Goal: Information Seeking & Learning: Compare options

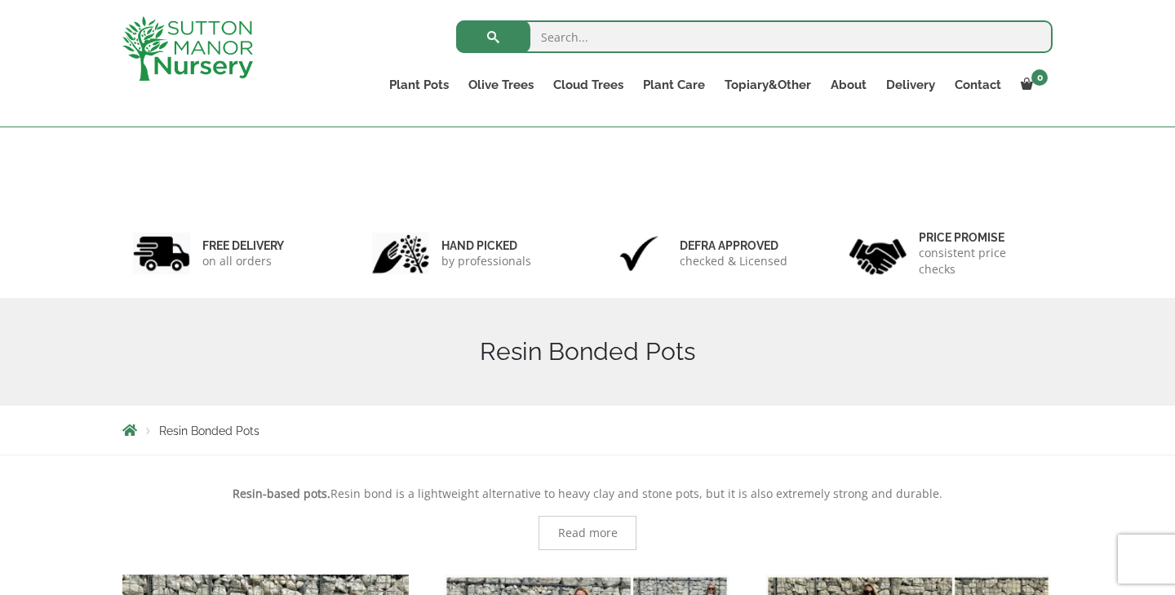
scroll to position [424, 0]
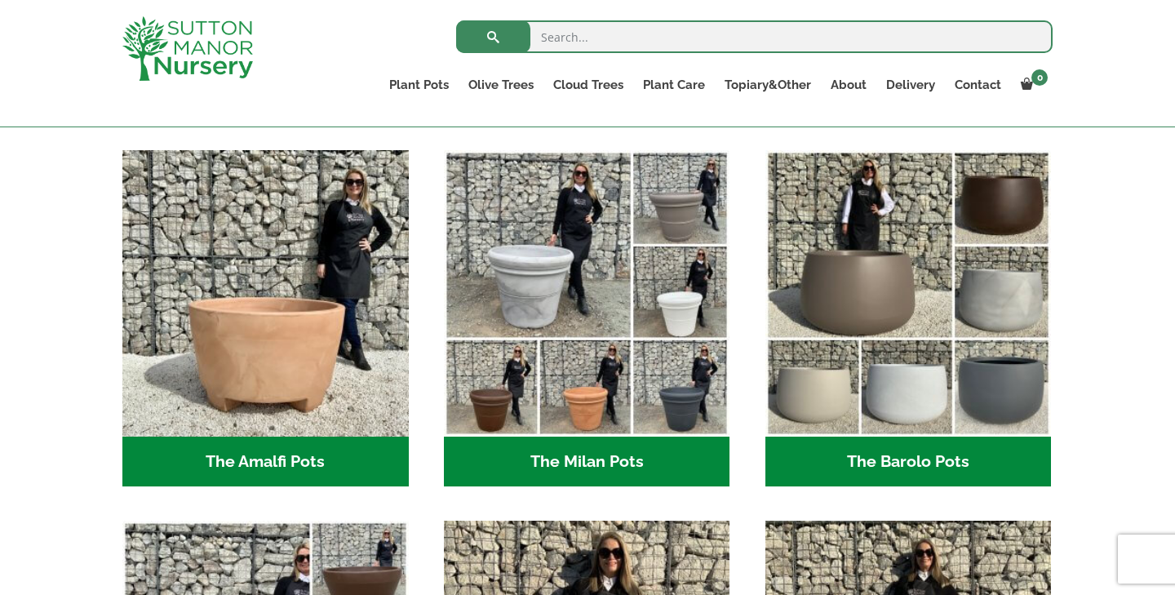
click at [0, 0] on link "Resin Bonded Pots" at bounding box center [0, 0] width 0 height 0
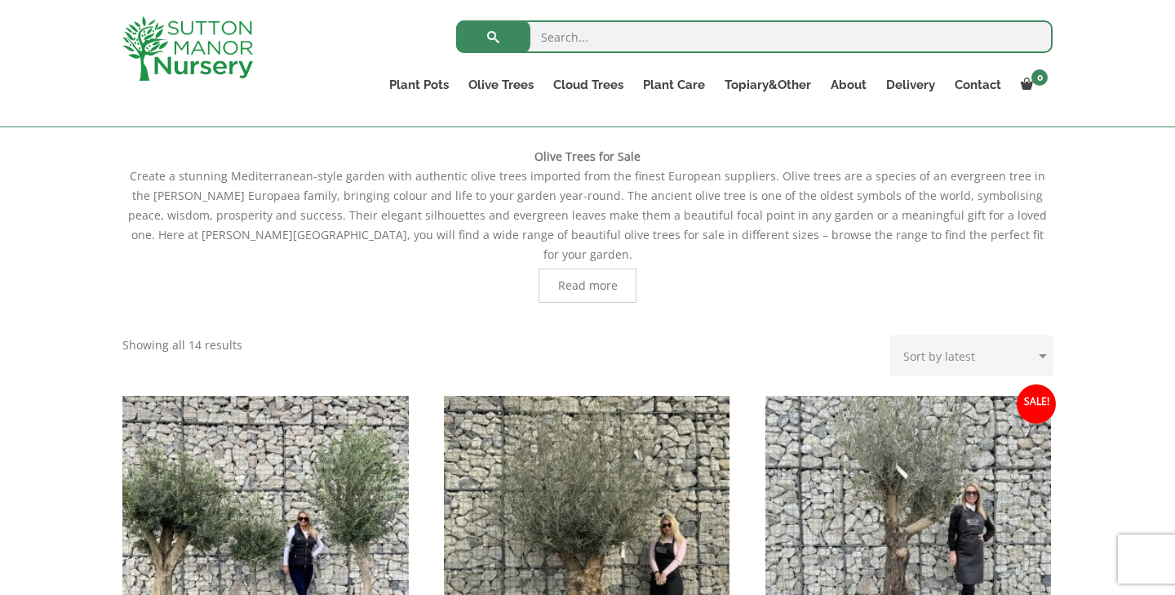
scroll to position [250, 0]
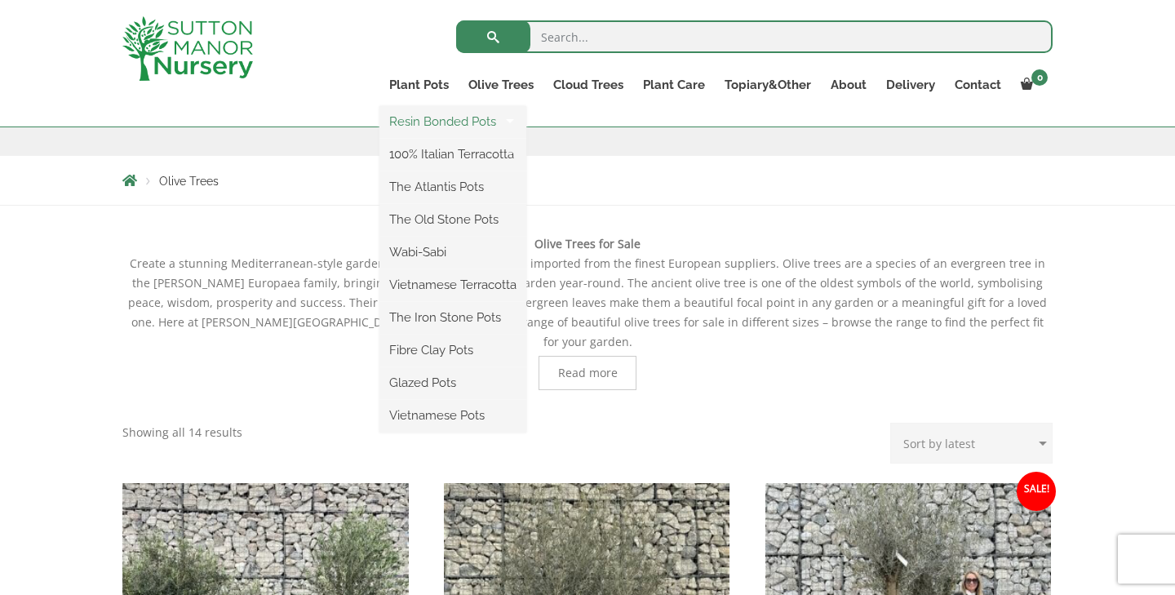
click at [424, 123] on link "Resin Bonded Pots" at bounding box center [453, 121] width 147 height 24
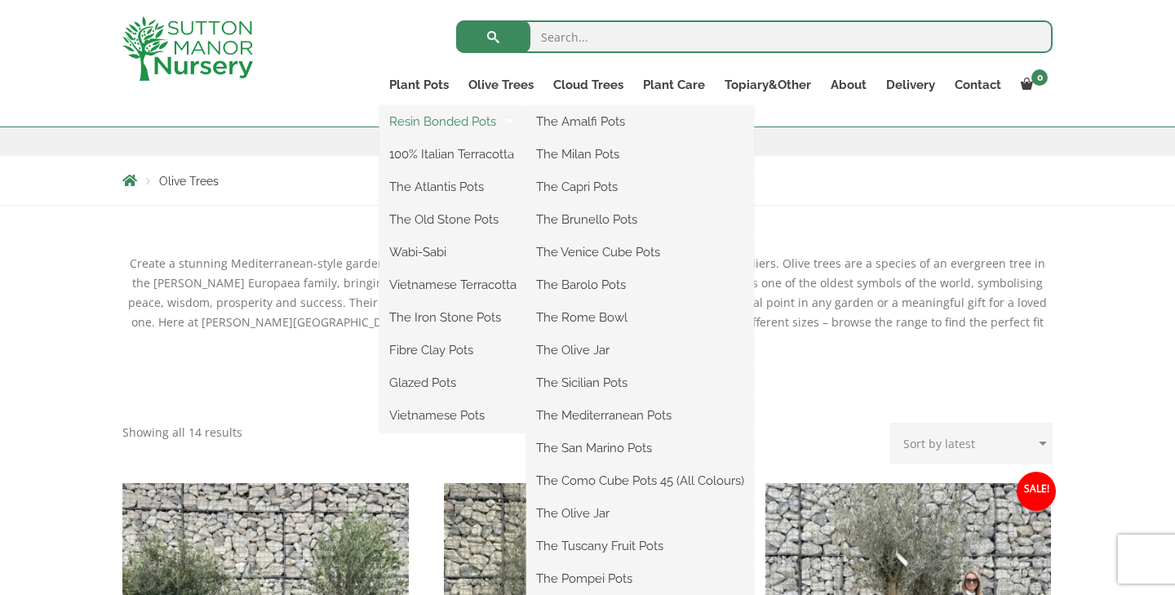
click at [485, 122] on link "Resin Bonded Pots" at bounding box center [453, 121] width 147 height 24
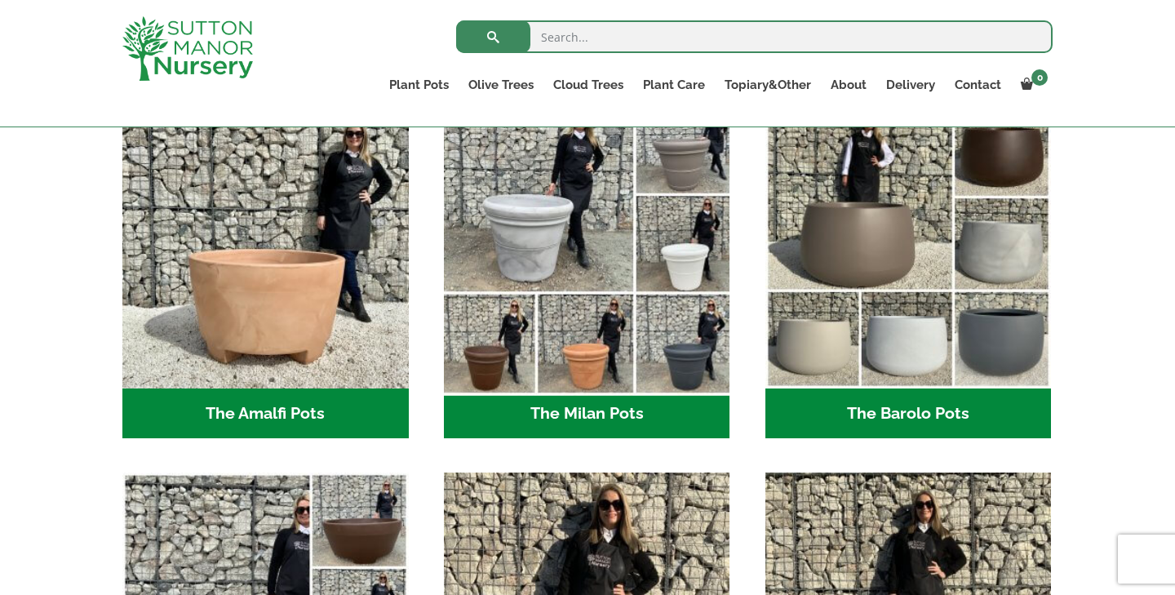
scroll to position [480, 0]
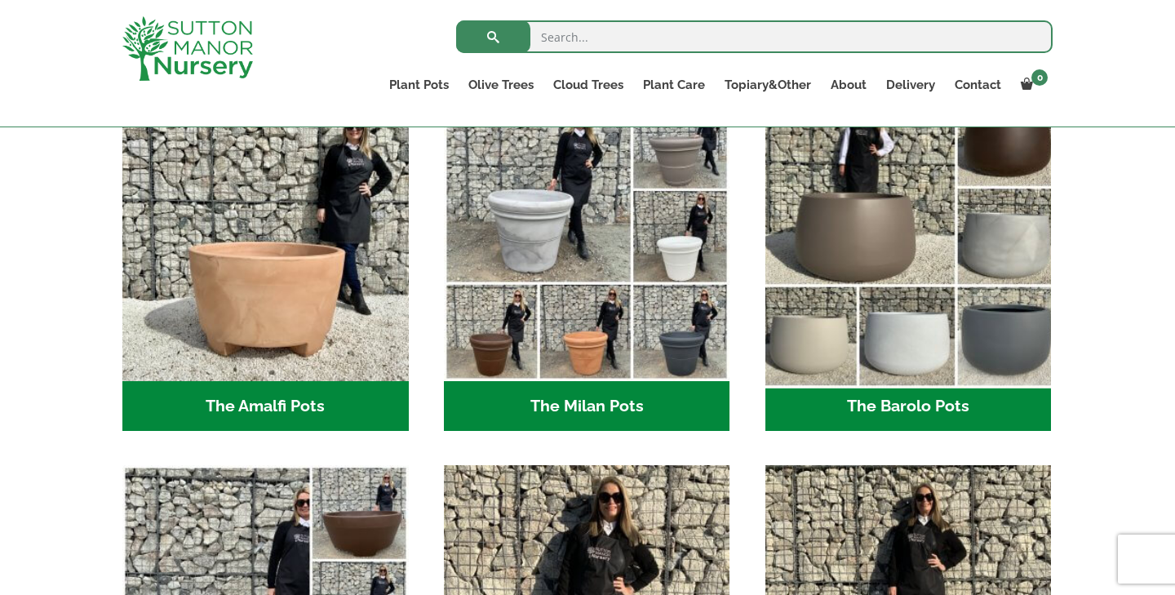
click at [927, 258] on img "Visit product category The Barolo Pots" at bounding box center [908, 237] width 300 height 300
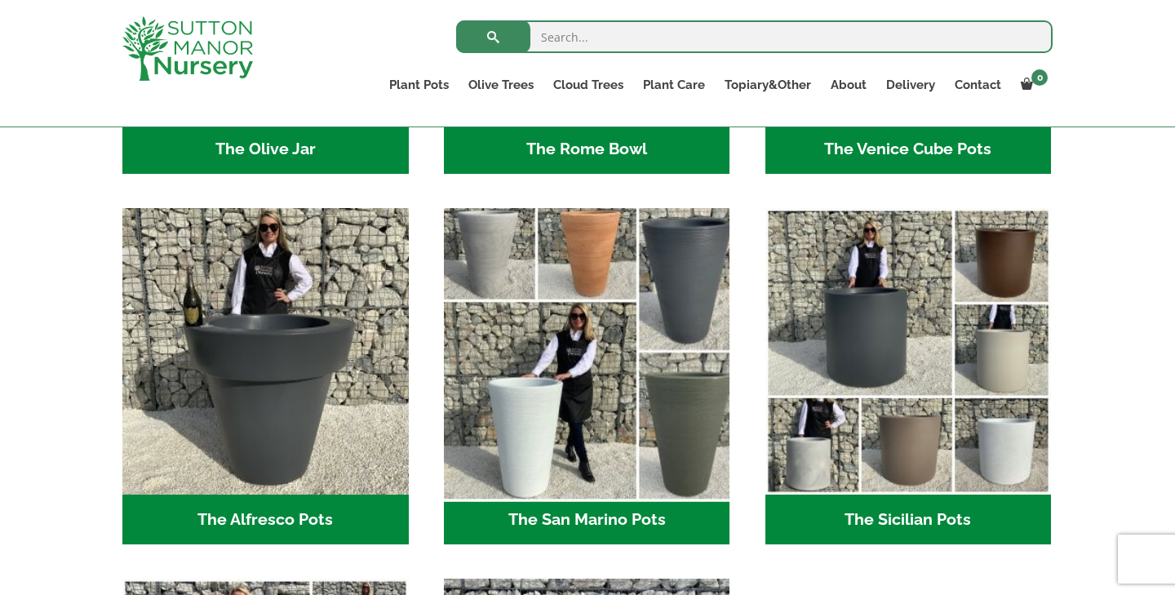
scroll to position [1884, 0]
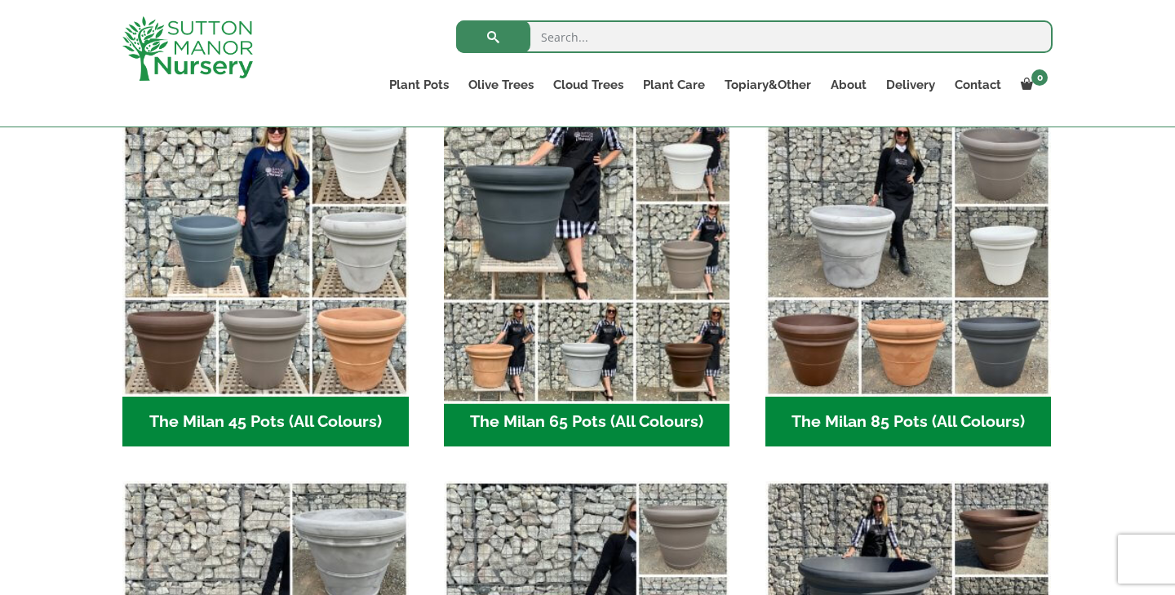
scroll to position [446, 0]
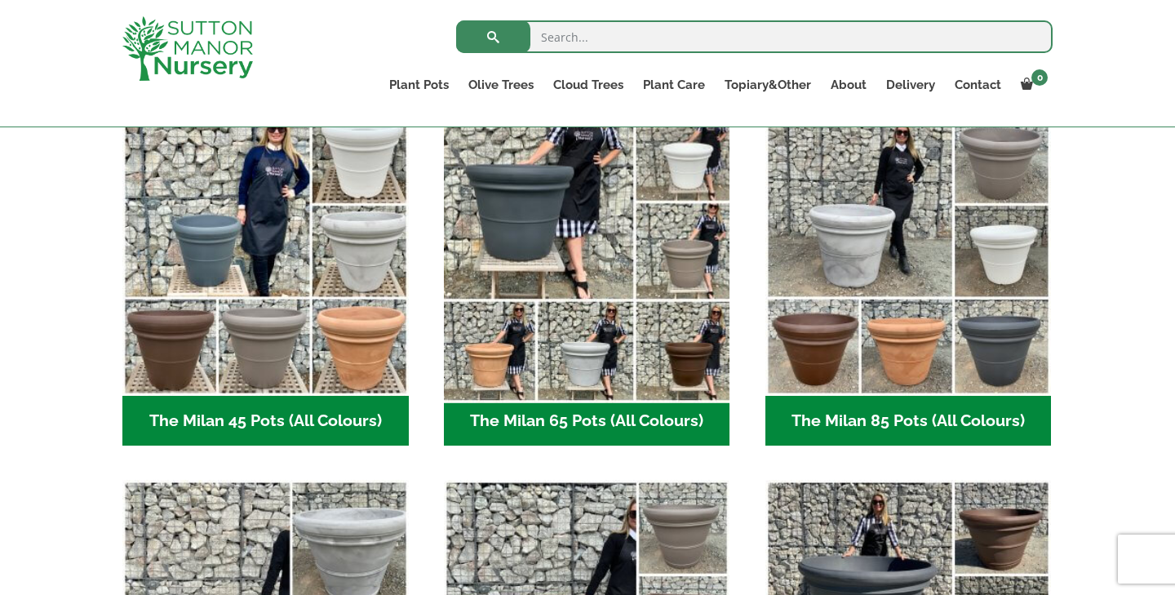
click at [513, 271] on img "Visit product category The Milan 65 Pots (All Colours)" at bounding box center [587, 252] width 300 height 300
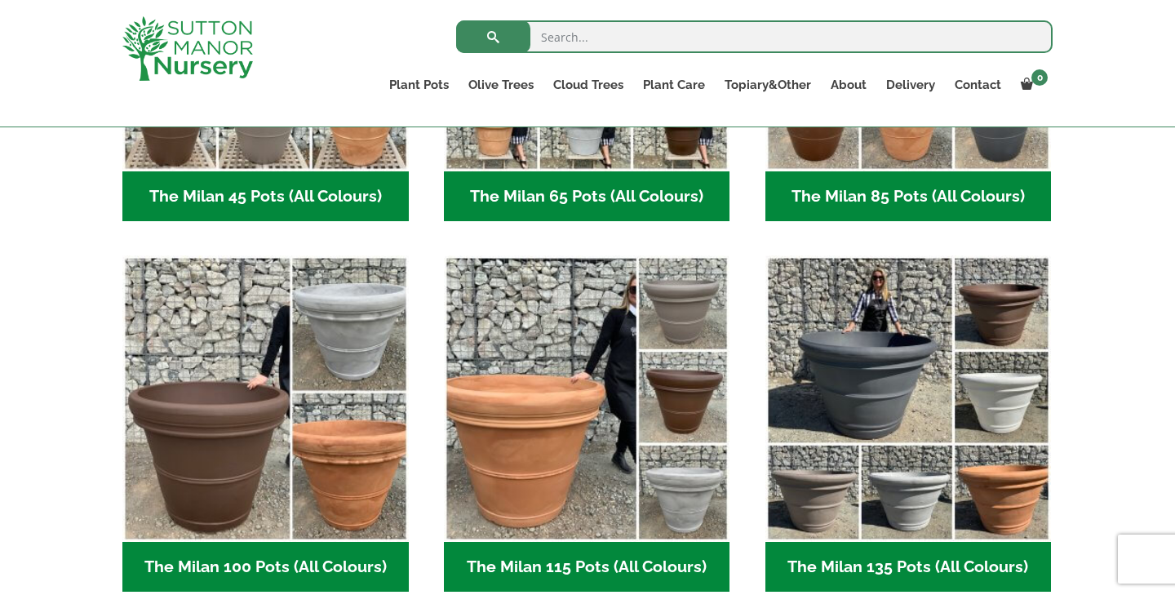
scroll to position [660, 0]
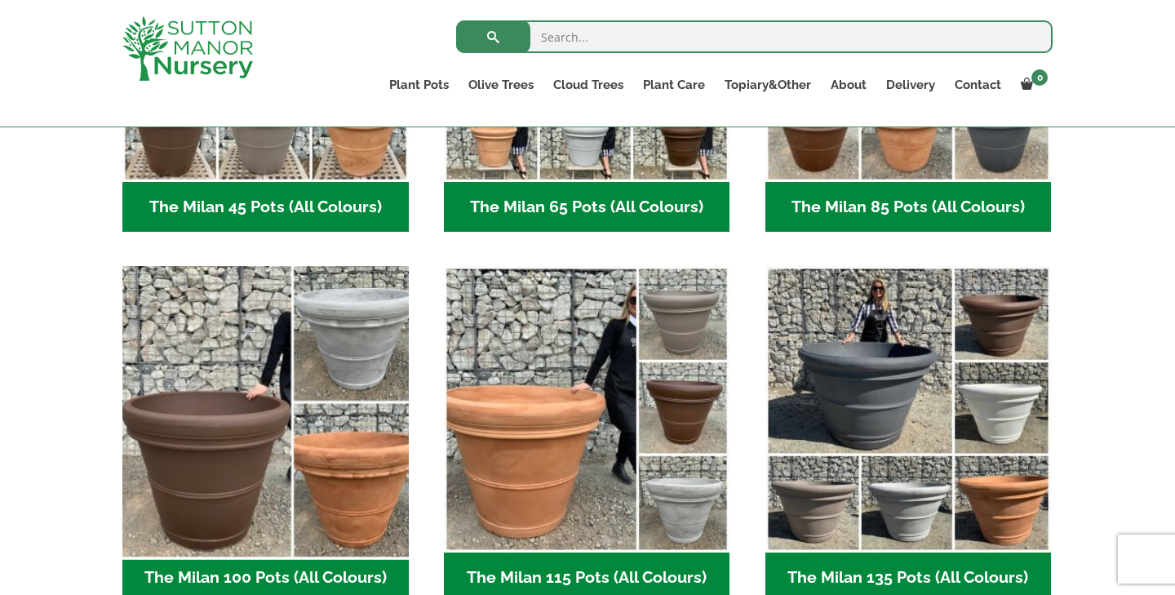
click at [347, 405] on img "Visit product category The Milan 100 Pots (All Colours)" at bounding box center [265, 410] width 300 height 300
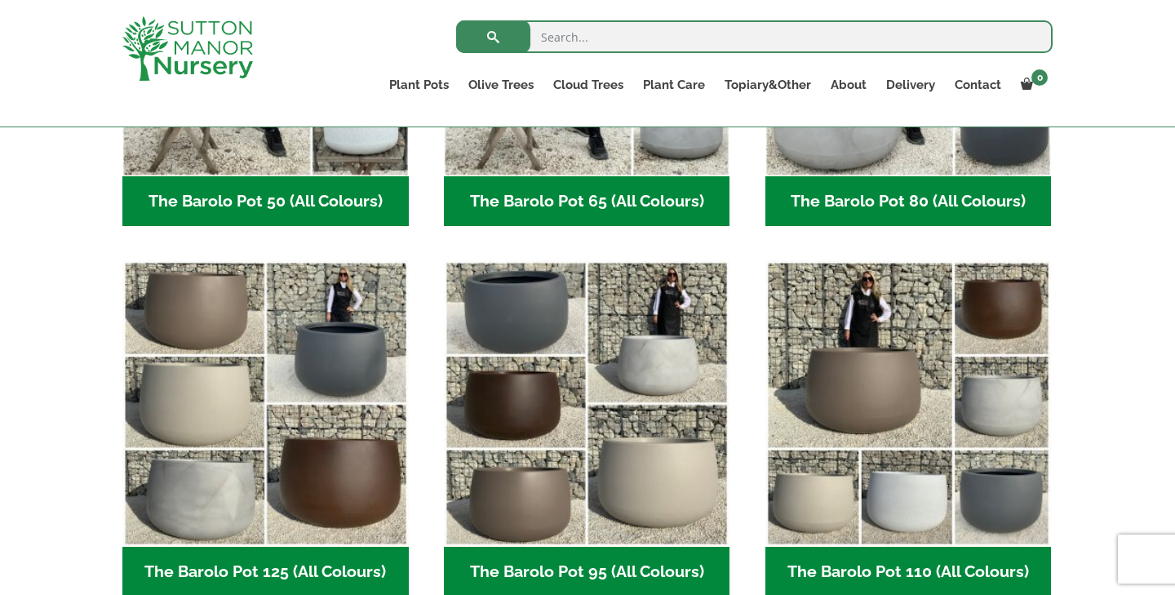
scroll to position [679, 0]
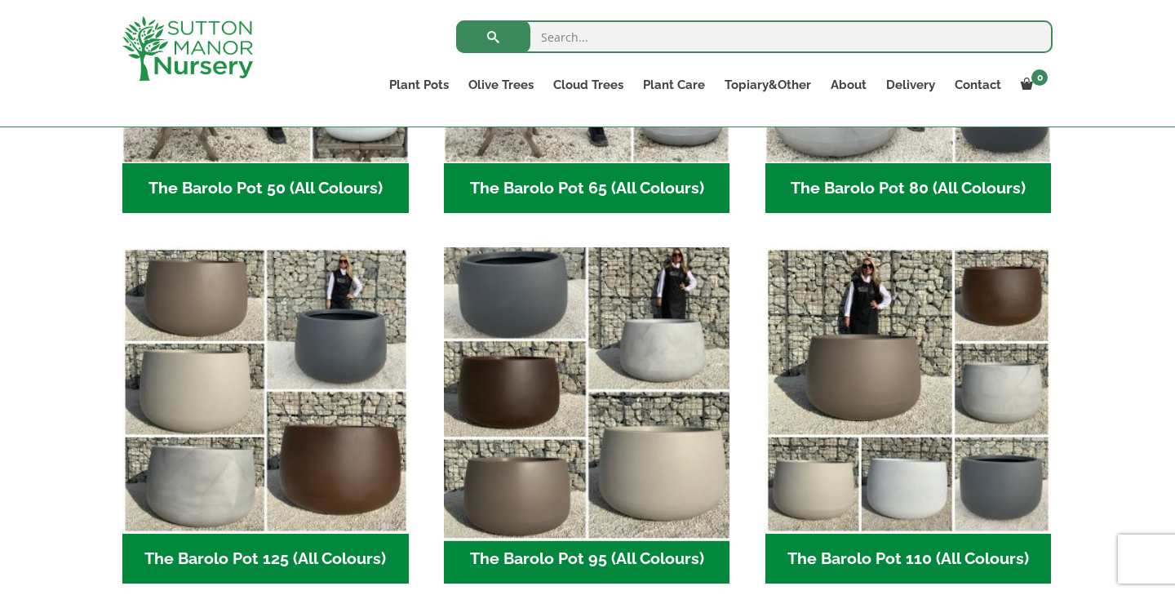
click at [559, 458] on img "Visit product category The Barolo Pot 95 (All Colours)" at bounding box center [587, 391] width 300 height 300
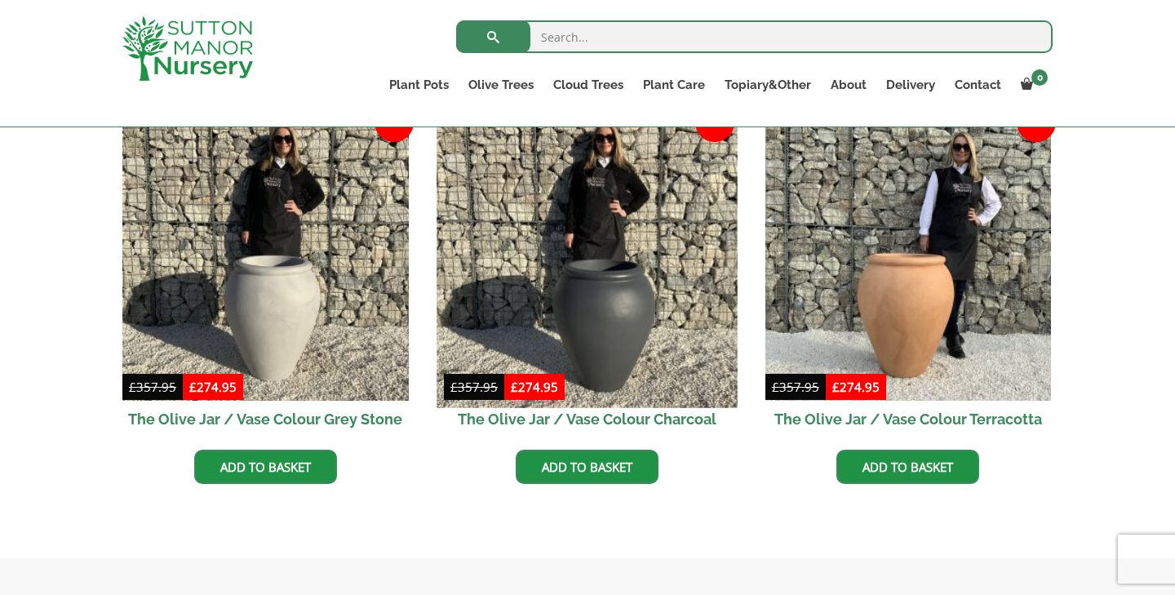
scroll to position [471, 0]
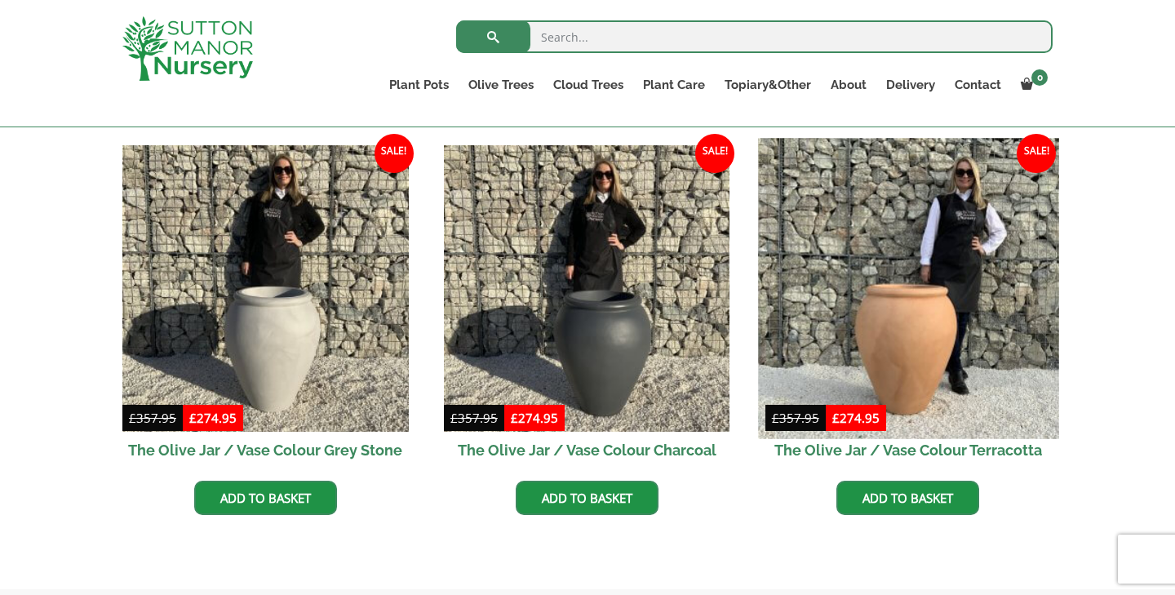
click at [829, 315] on img at bounding box center [908, 288] width 300 height 300
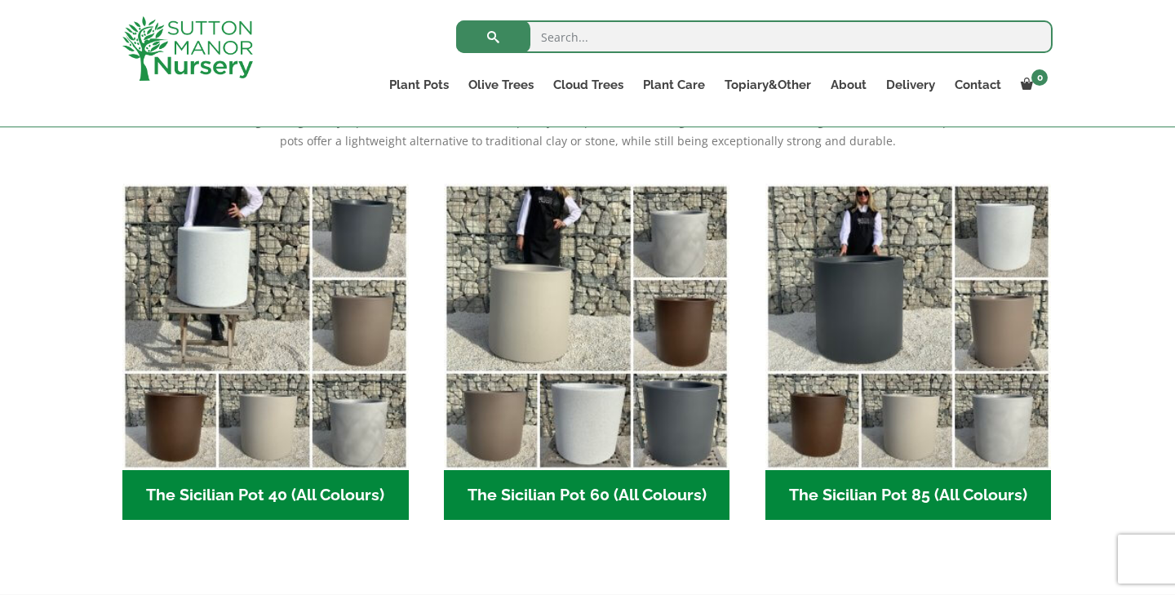
scroll to position [331, 0]
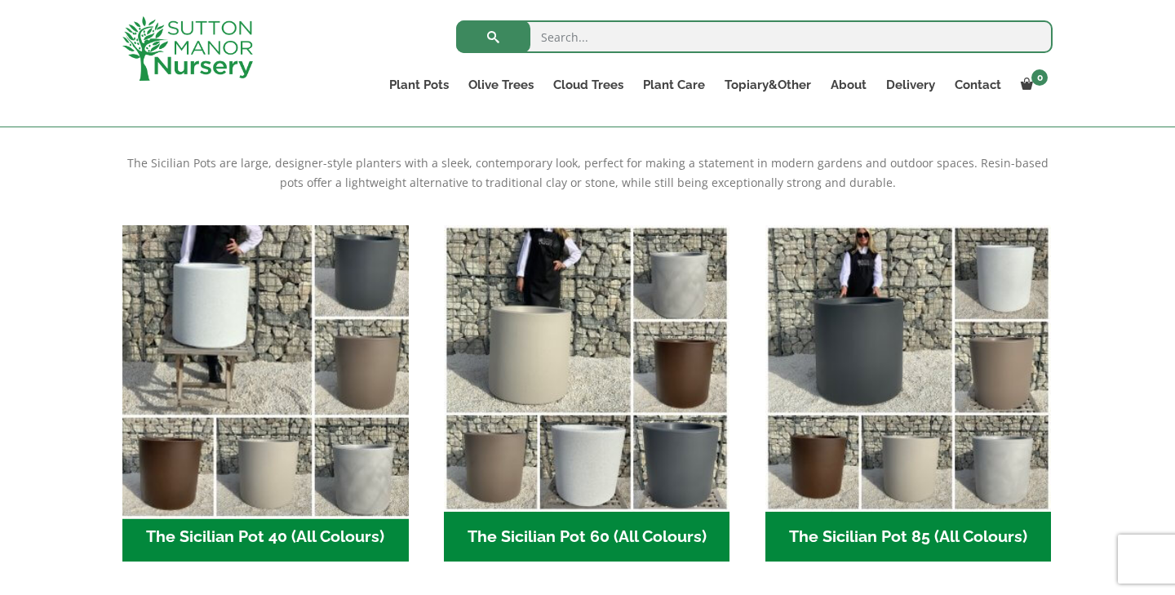
click at [272, 389] on img "Visit product category The Sicilian Pot 40 (All Colours)" at bounding box center [265, 368] width 300 height 300
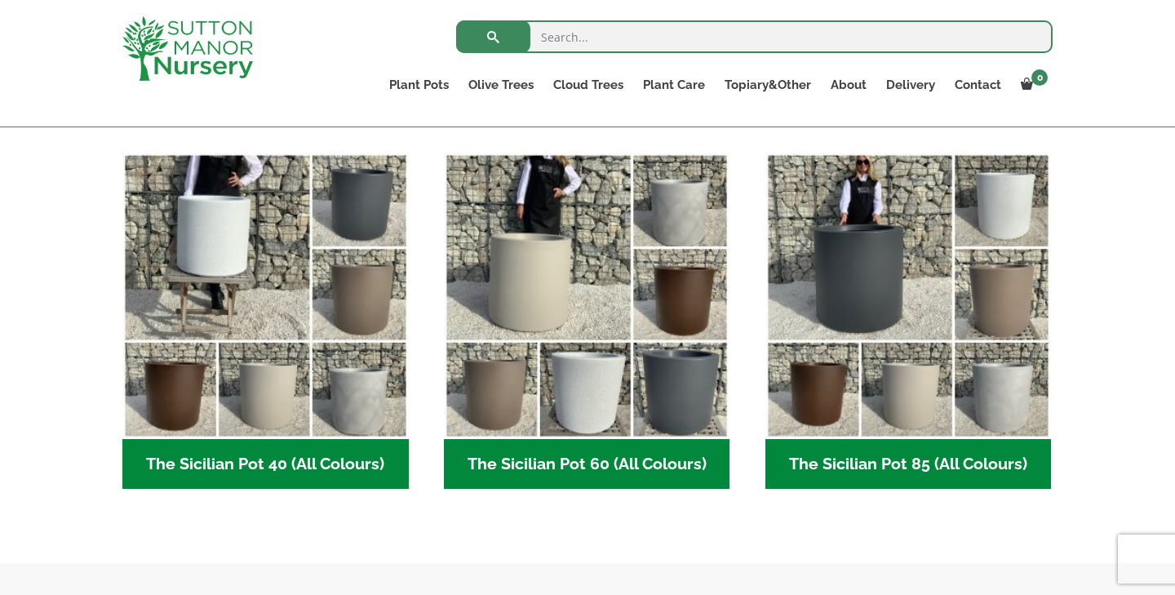
scroll to position [317, 0]
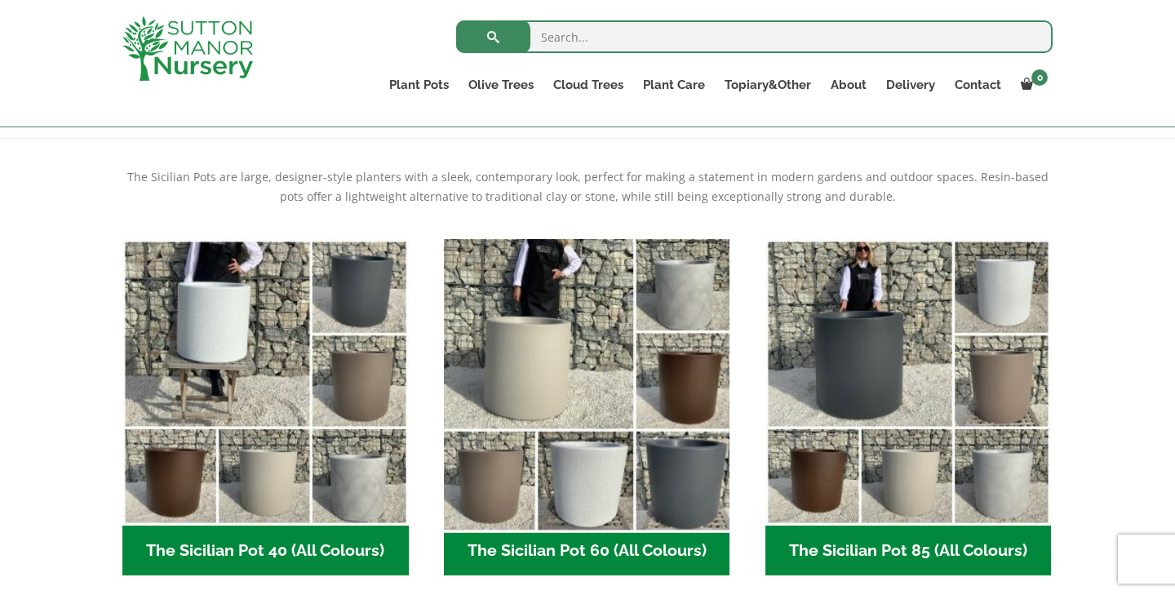
click at [526, 288] on img "Visit product category The Sicilian Pot 60 (All Colours)" at bounding box center [587, 382] width 300 height 300
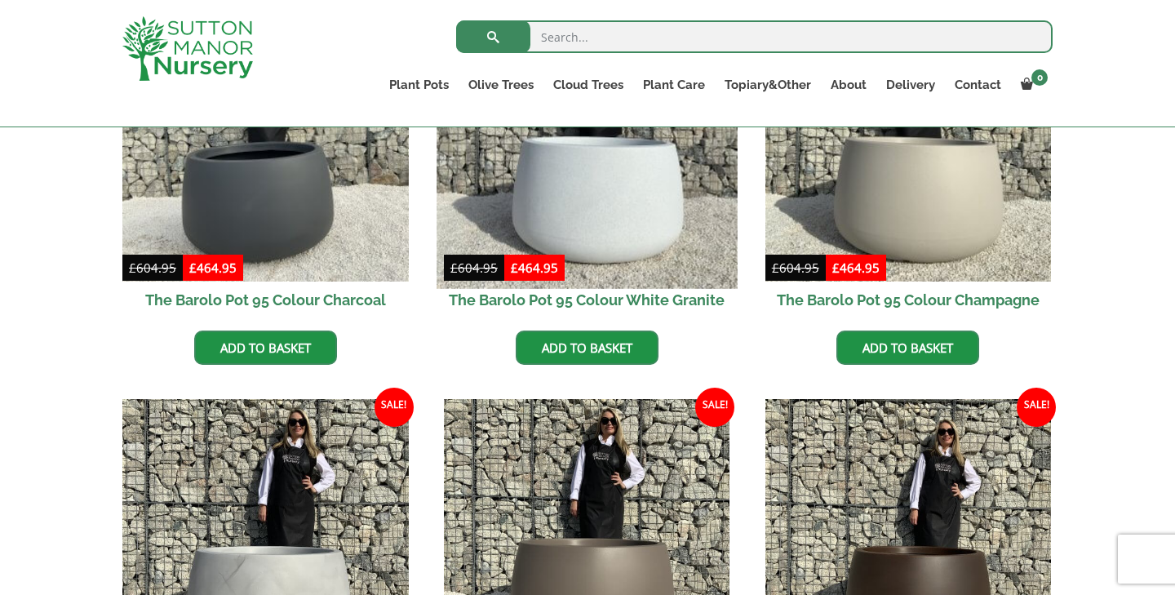
scroll to position [547, 0]
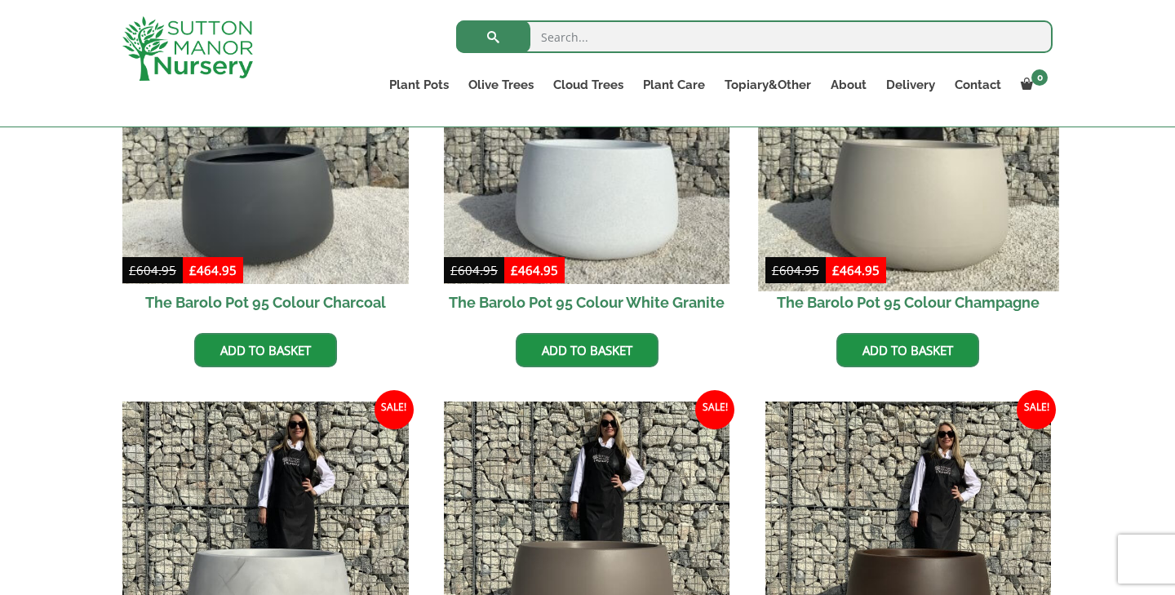
click at [918, 207] on img at bounding box center [908, 140] width 300 height 300
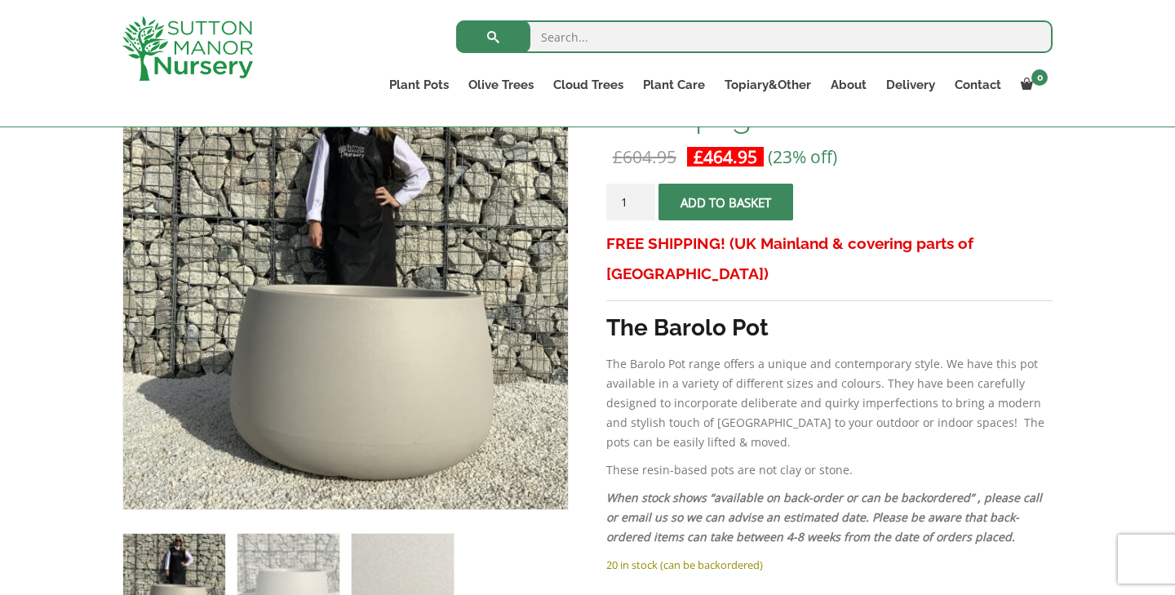
scroll to position [322, 0]
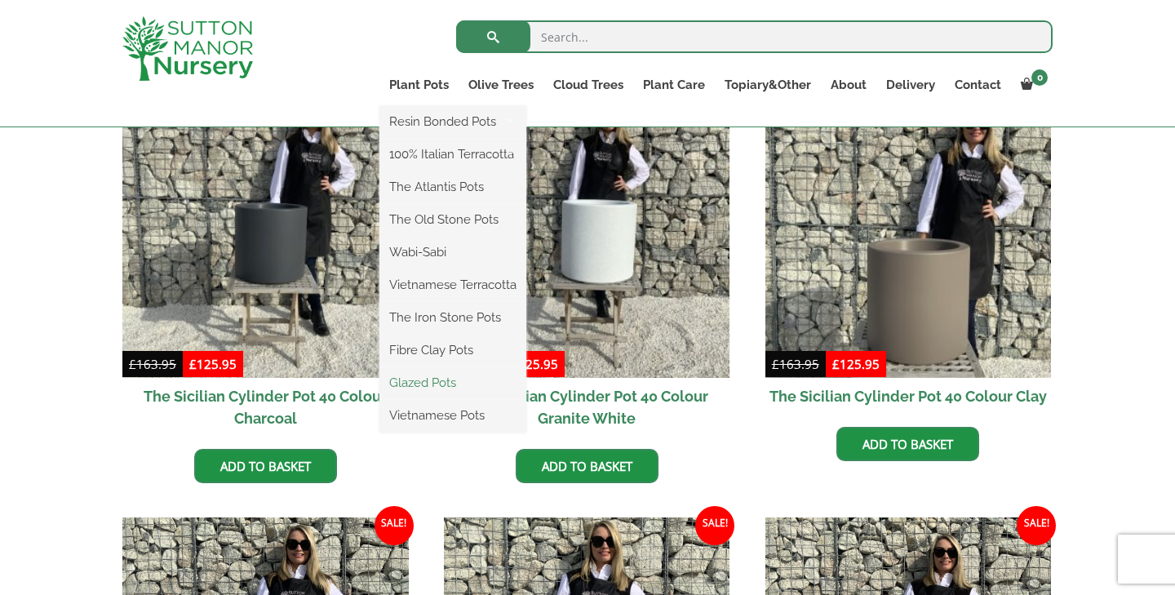
scroll to position [470, 0]
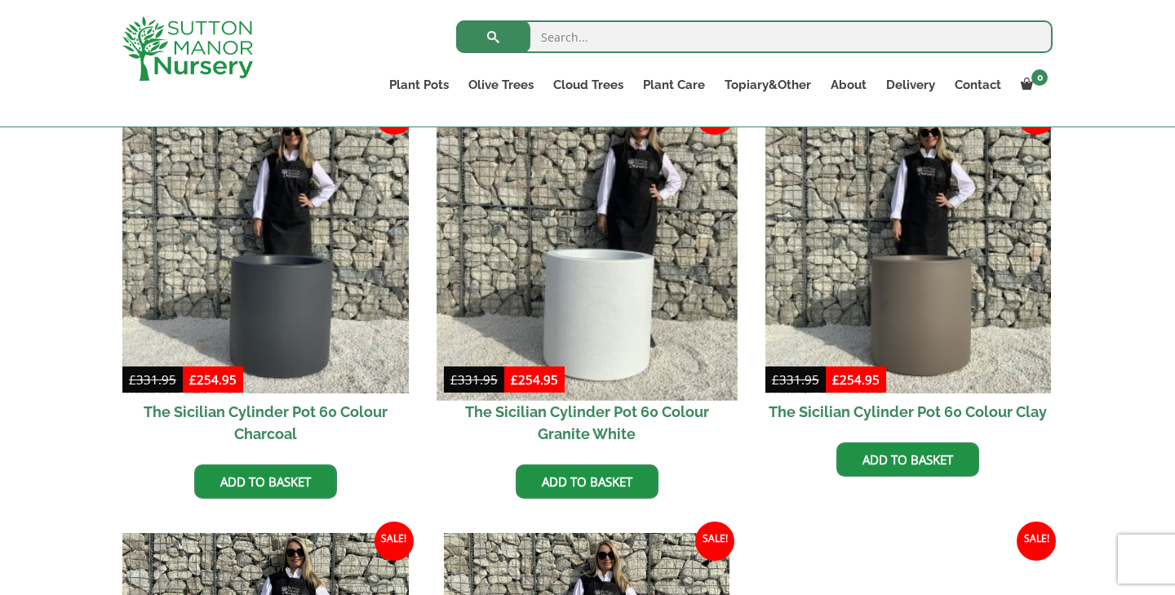
scroll to position [440, 0]
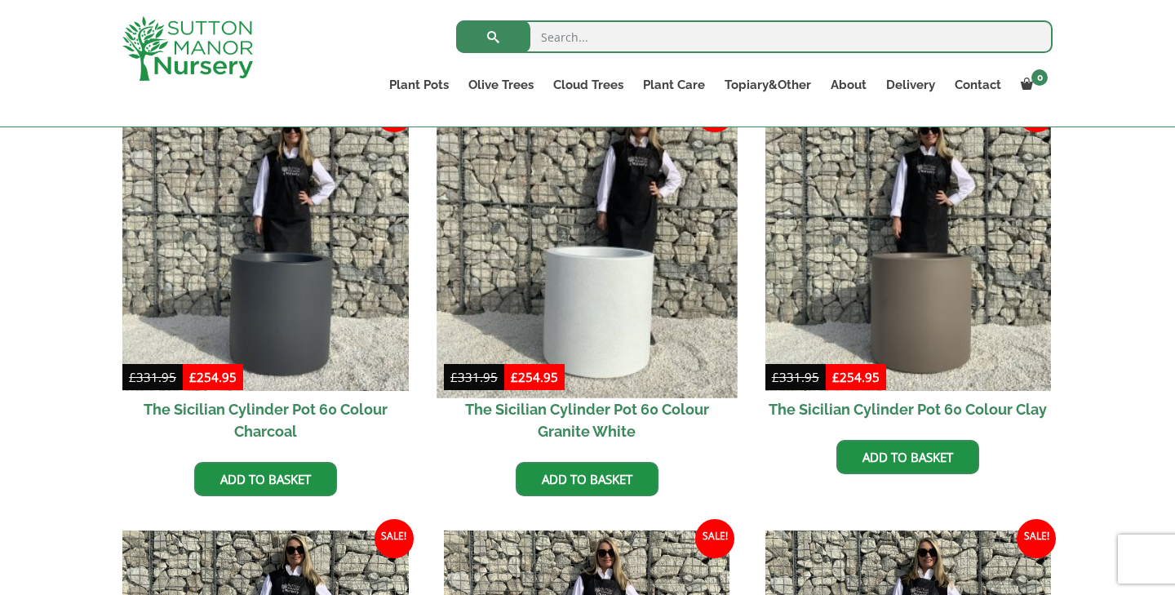
click at [608, 295] on img at bounding box center [587, 247] width 300 height 300
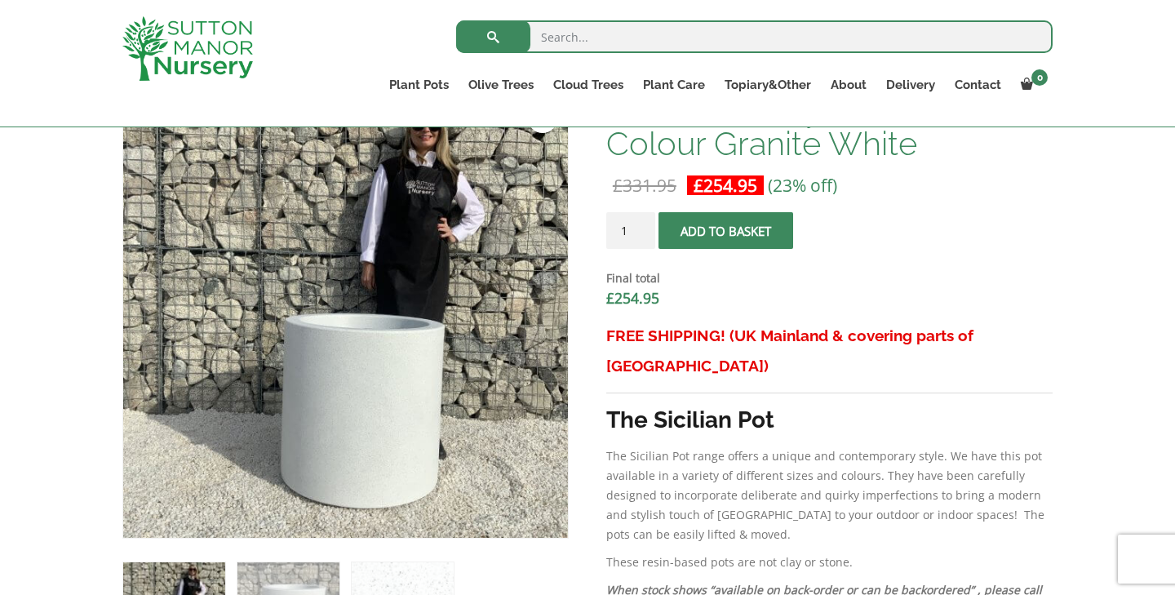
scroll to position [577, 0]
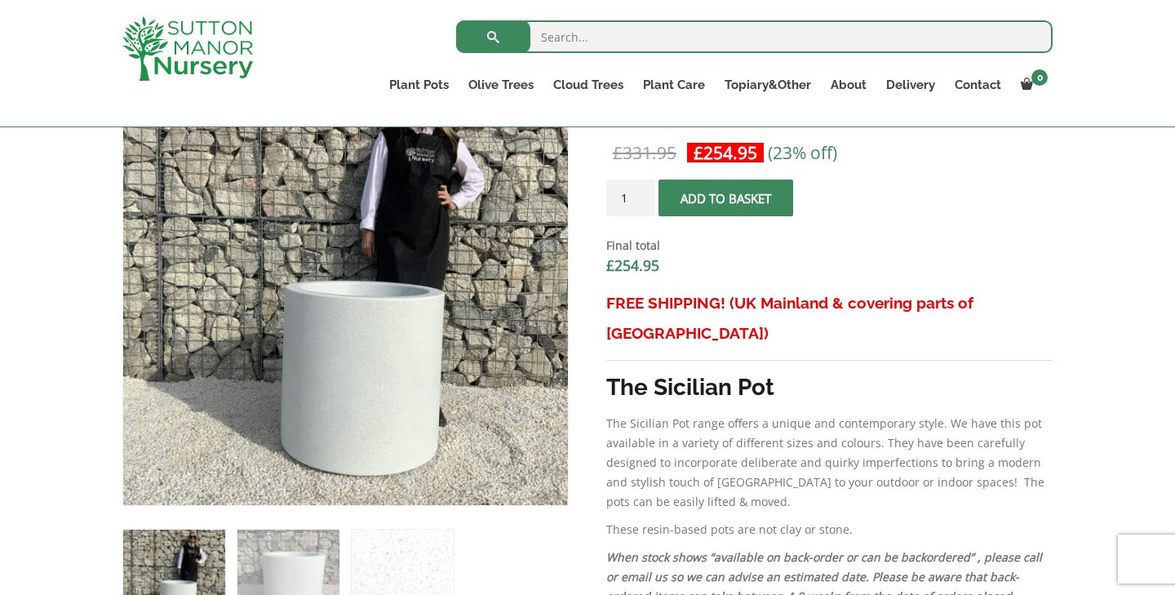
click at [272, 2] on div at bounding box center [205, 48] width 191 height 97
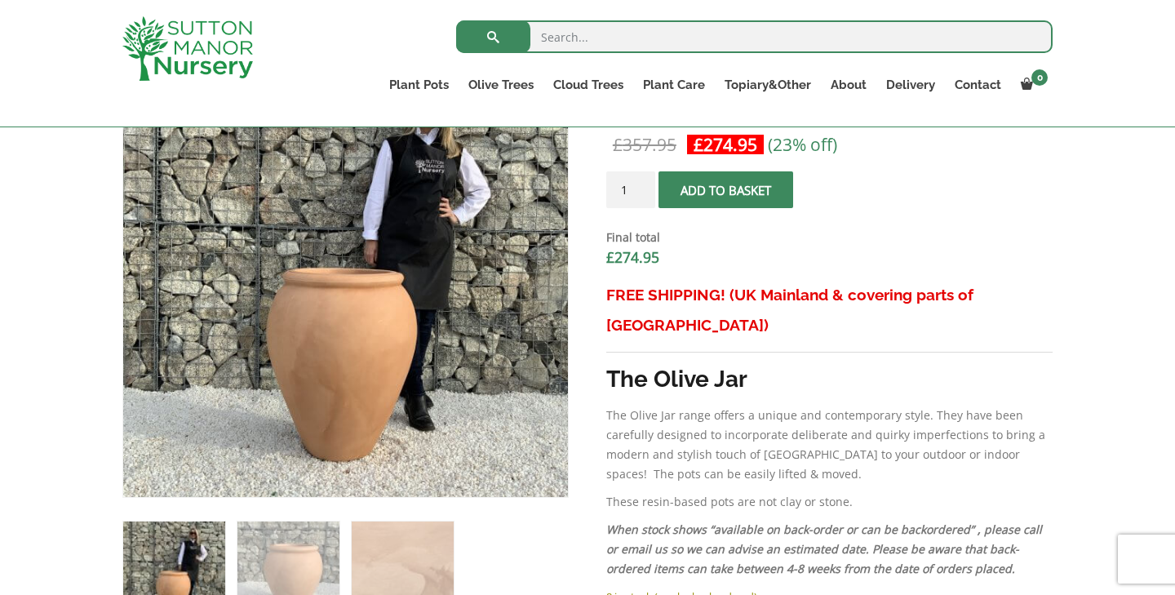
scroll to position [575, 0]
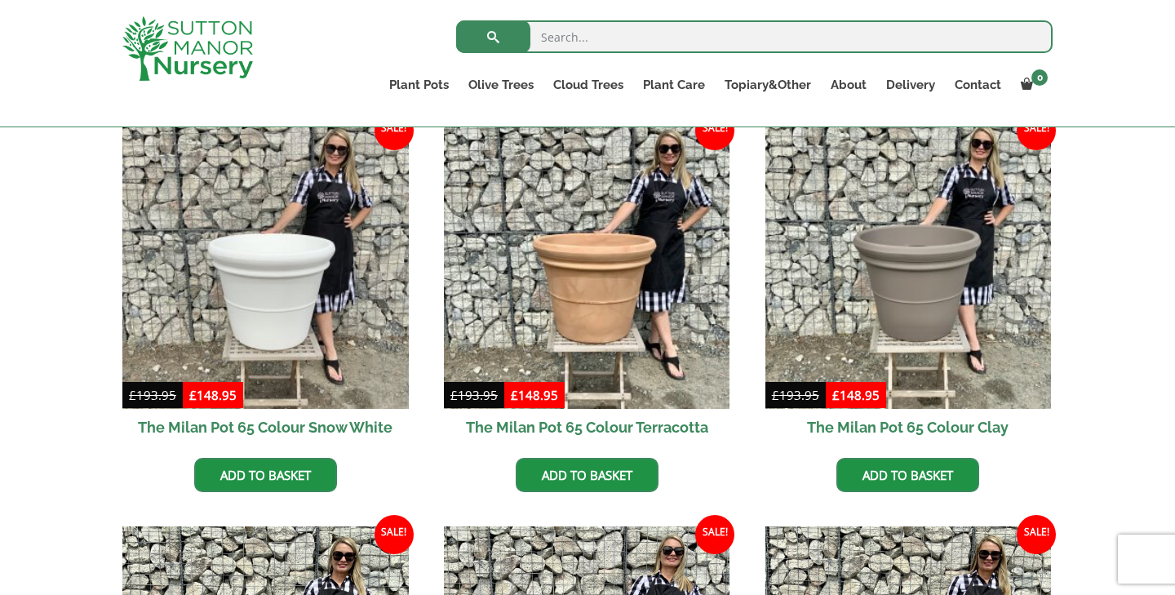
scroll to position [445, 0]
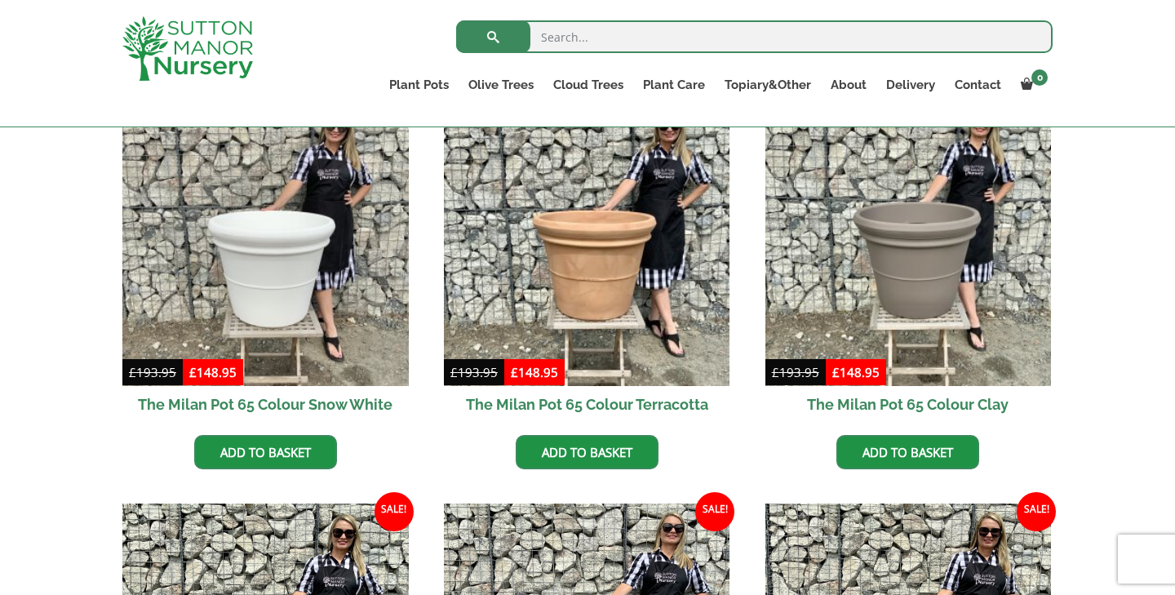
click at [613, 1] on div "Search for: Plant Pots Resin Bonded Pots The Amalfi Pots The Milan Pots The Cap…" at bounding box center [683, 63] width 764 height 127
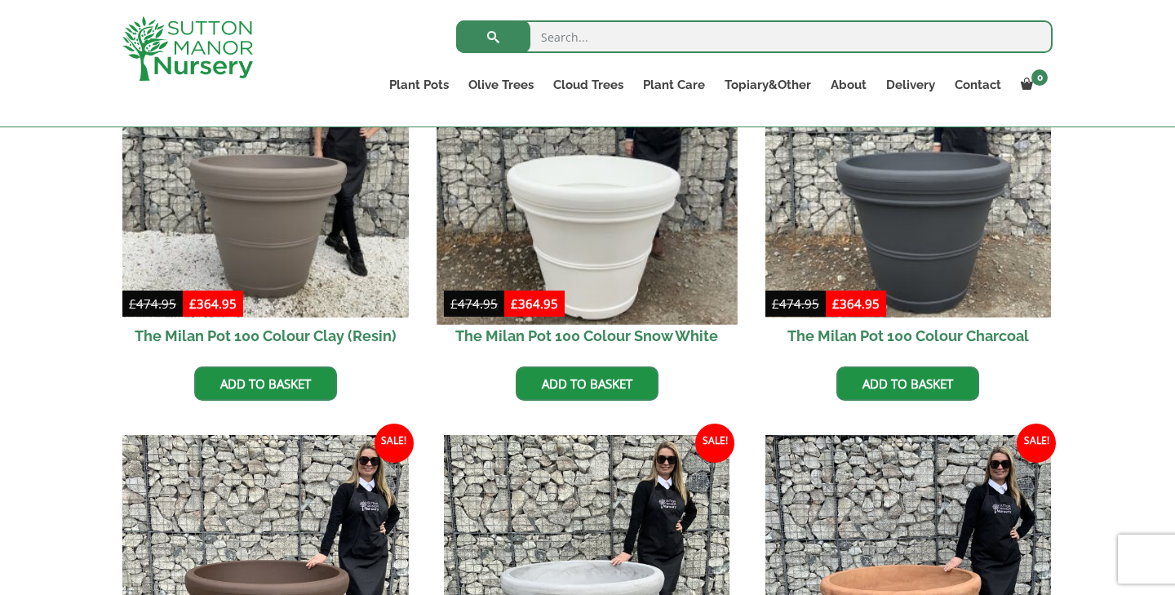
scroll to position [509, 0]
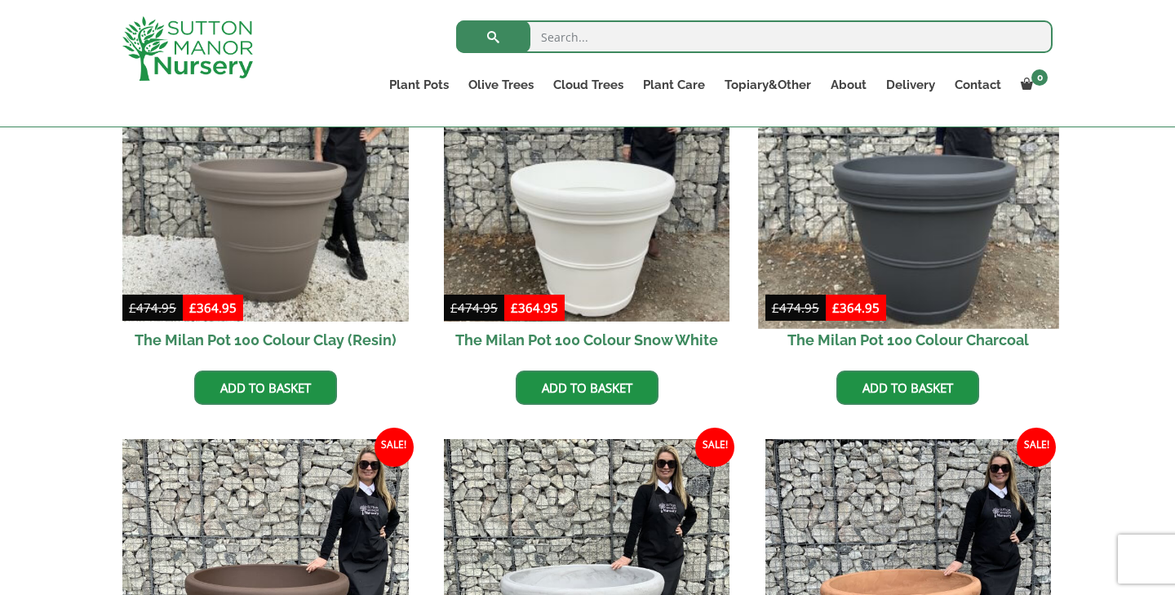
click at [841, 250] on img at bounding box center [908, 178] width 300 height 300
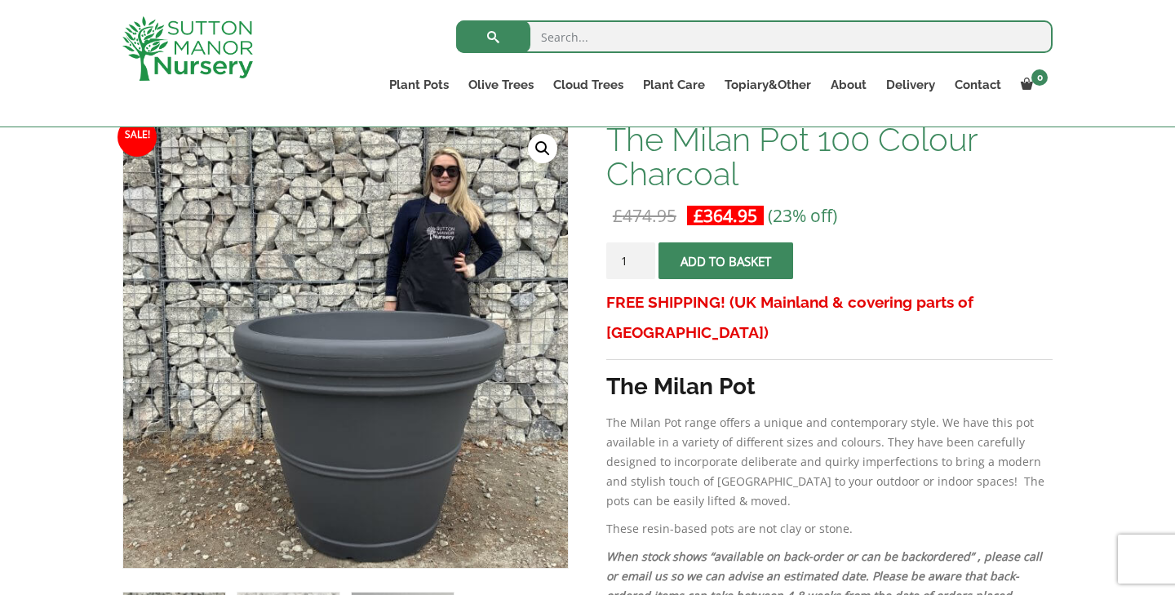
scroll to position [308, 0]
